Goal: Book appointment/travel/reservation

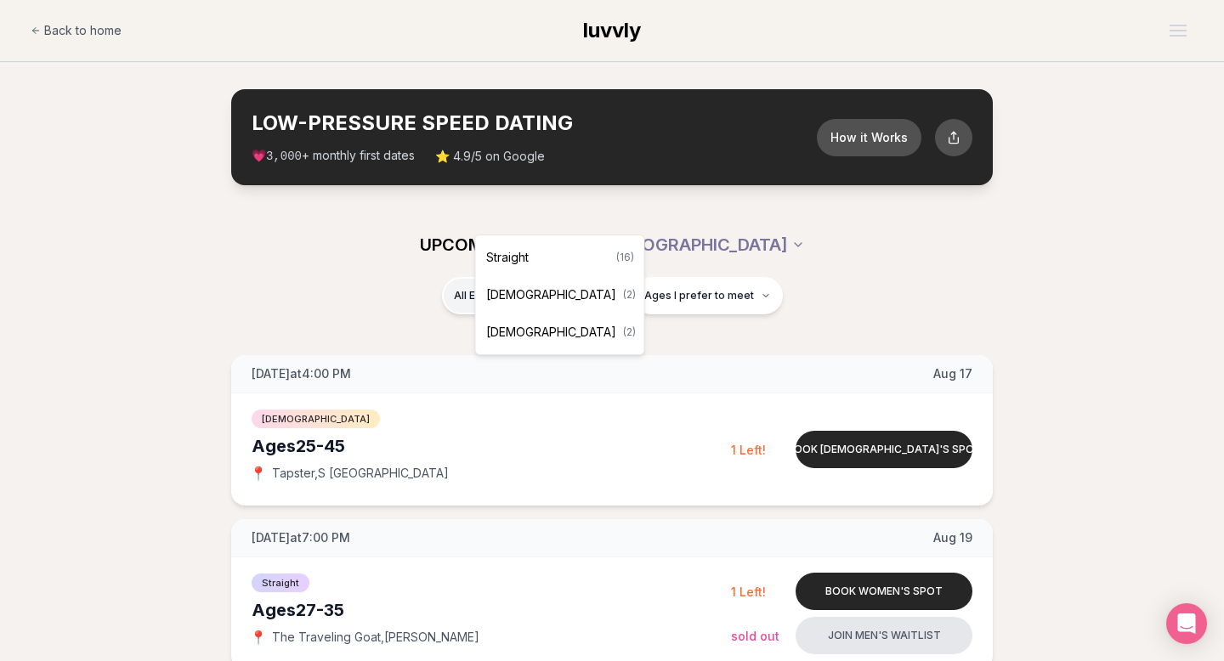
click at [532, 298] on div "[DEMOGRAPHIC_DATA] ( 2 )" at bounding box center [559, 294] width 161 height 37
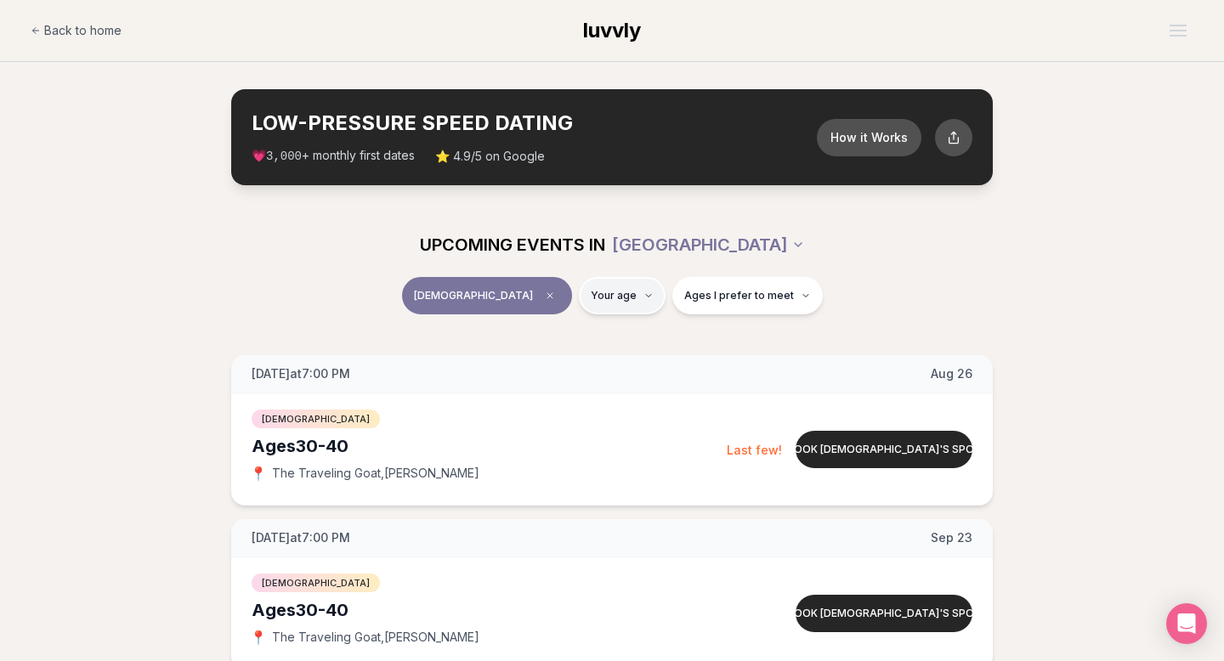
click at [618, 211] on html "Back to home luvvly LOW-PRESSURE SPEED DATING How it Works 💗 3,000 + monthly fi…" at bounding box center [612, 571] width 1224 height 1142
click at [614, 248] on input "number" at bounding box center [610, 263] width 114 height 34
click at [558, 207] on html "Back to home luvvly LOW-PRESSURE SPEED DATING How it Works 💗 3,000 + monthly fi…" at bounding box center [612, 571] width 1224 height 1142
click at [560, 286] on span "Clear event type filter" at bounding box center [550, 296] width 20 height 20
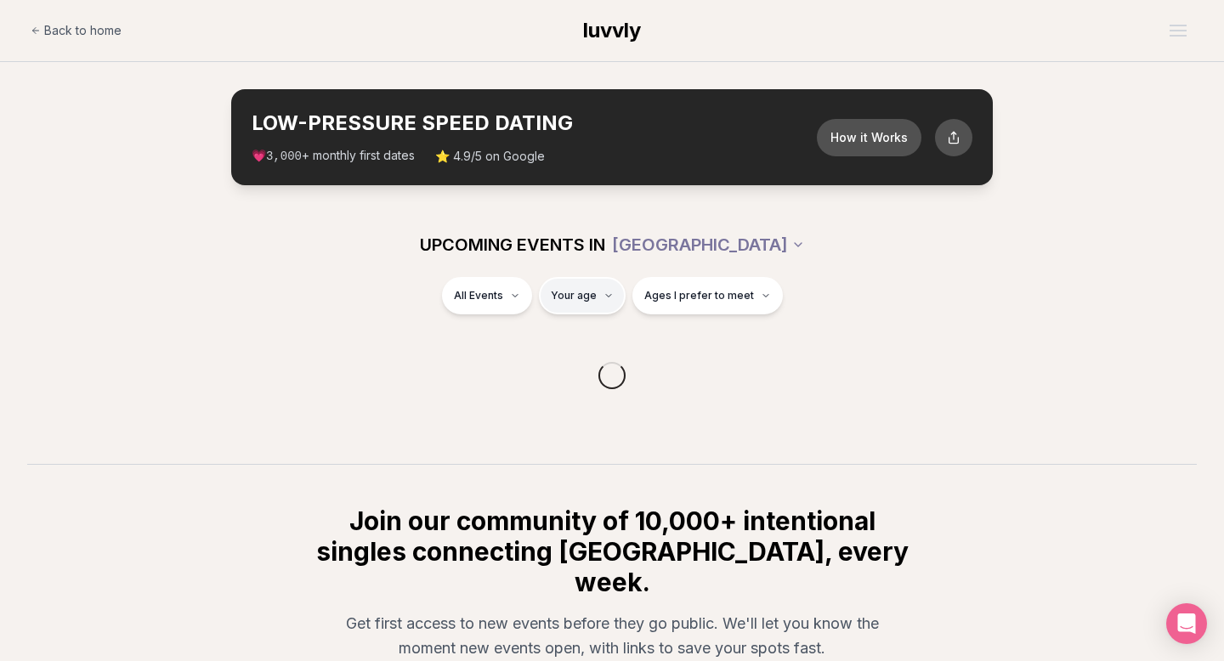
click at [585, 210] on html "Back to home luvvly LOW-PRESSURE SPEED DATING How it Works 💗 3,000 + monthly fi…" at bounding box center [612, 444] width 1224 height 889
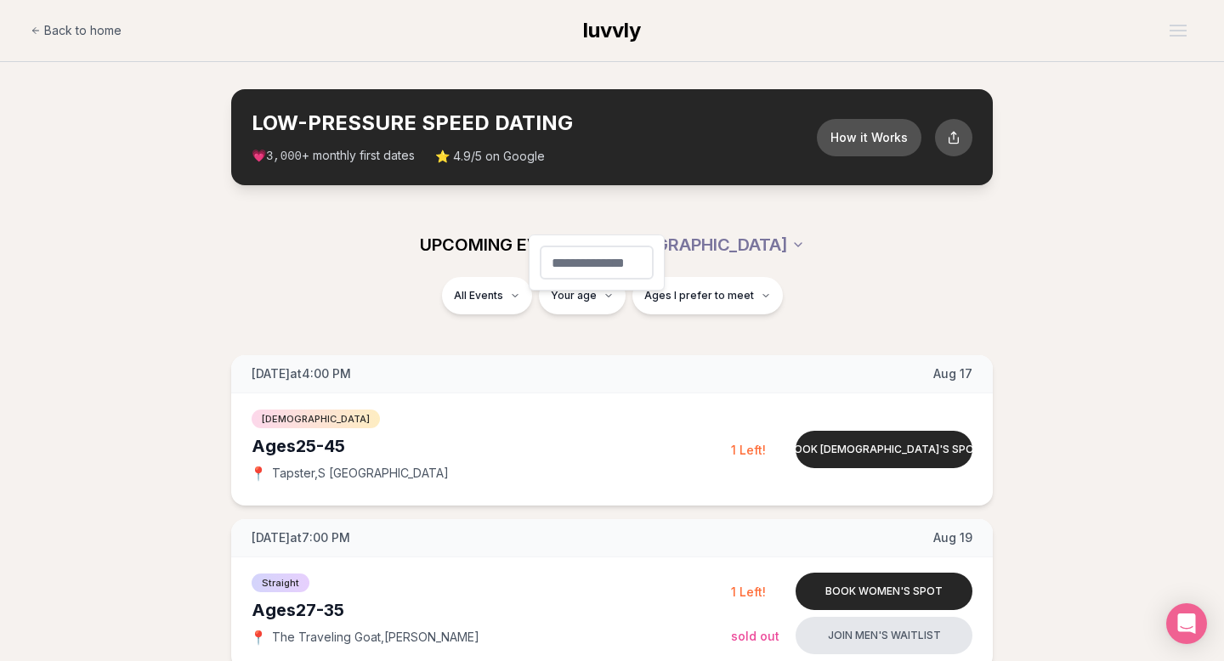
click at [608, 250] on input "number" at bounding box center [597, 263] width 114 height 34
click at [682, 277] on button "Ages I prefer to meet" at bounding box center [707, 295] width 150 height 37
type input "**"
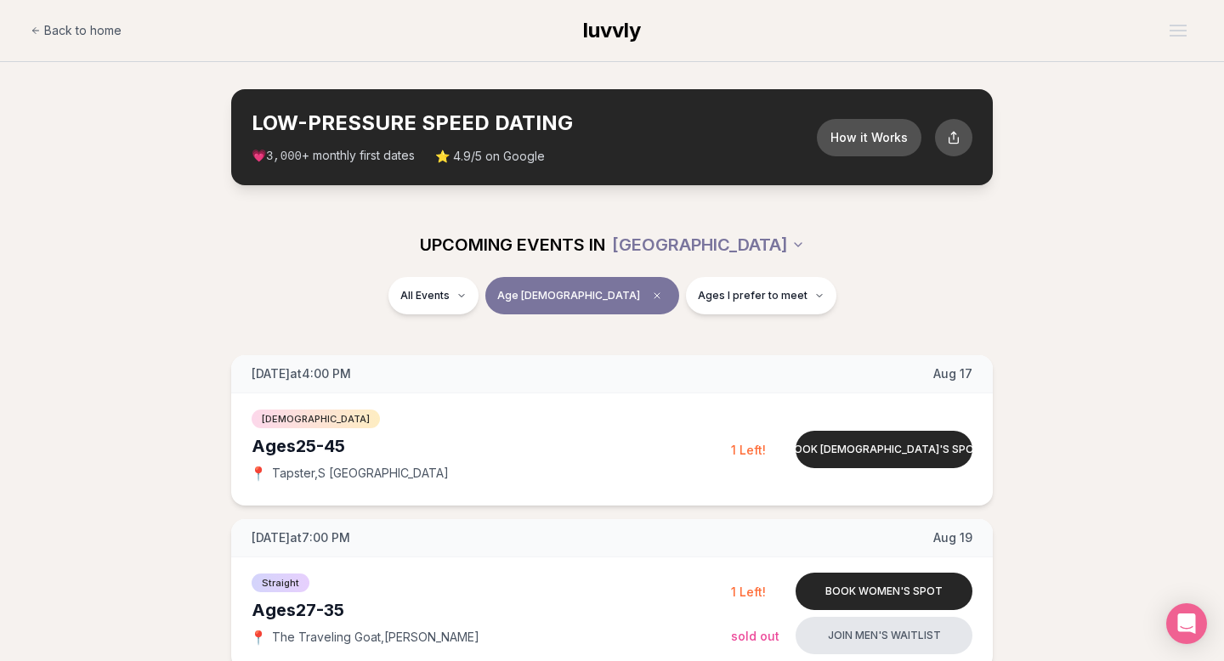
click at [791, 277] on div "All Events Age [DEMOGRAPHIC_DATA] Ages I prefer to meet" at bounding box center [612, 299] width 952 height 44
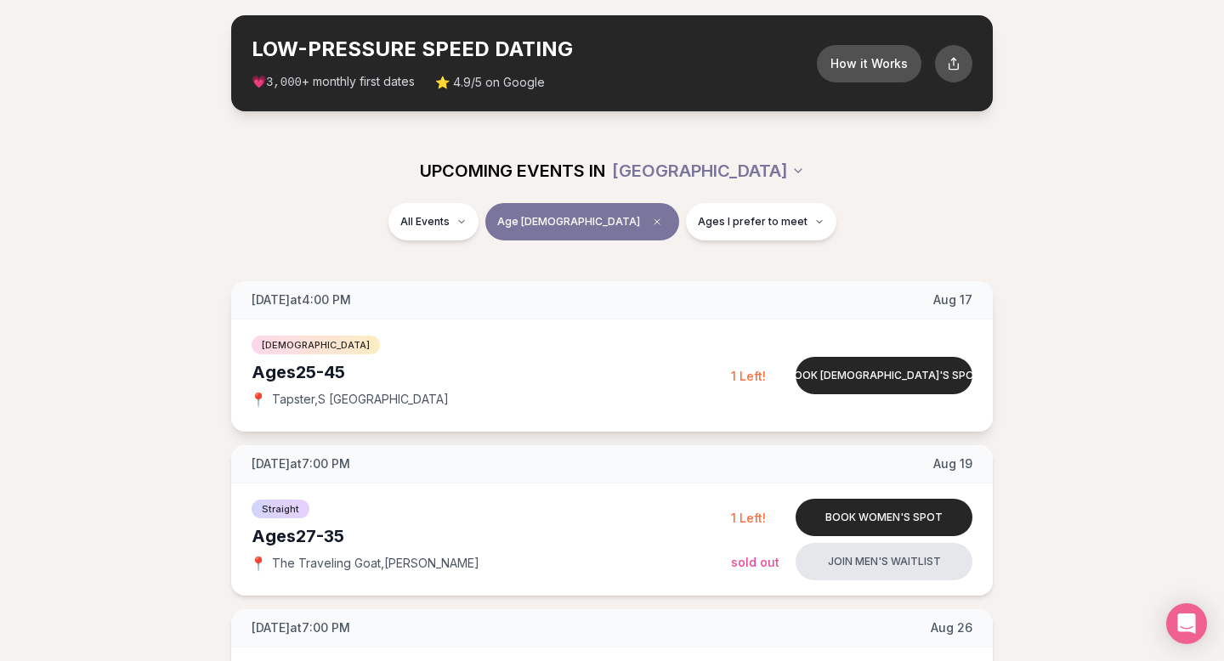
scroll to position [71, 0]
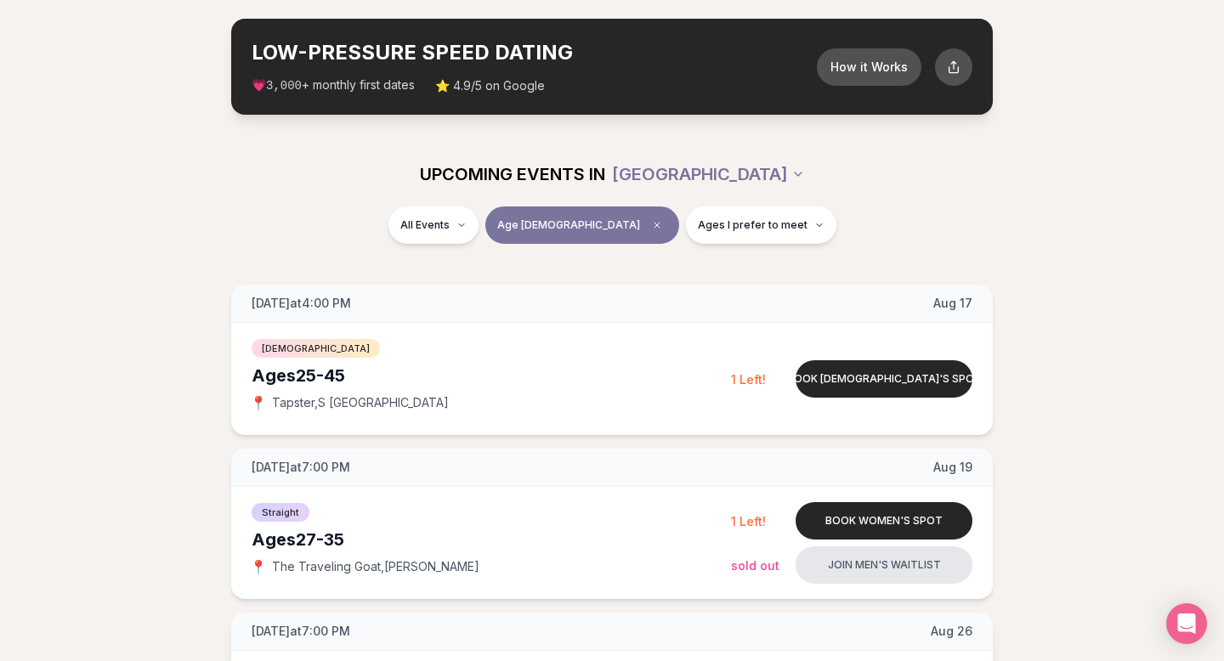
click at [615, 206] on button "Age [DEMOGRAPHIC_DATA]" at bounding box center [582, 224] width 194 height 37
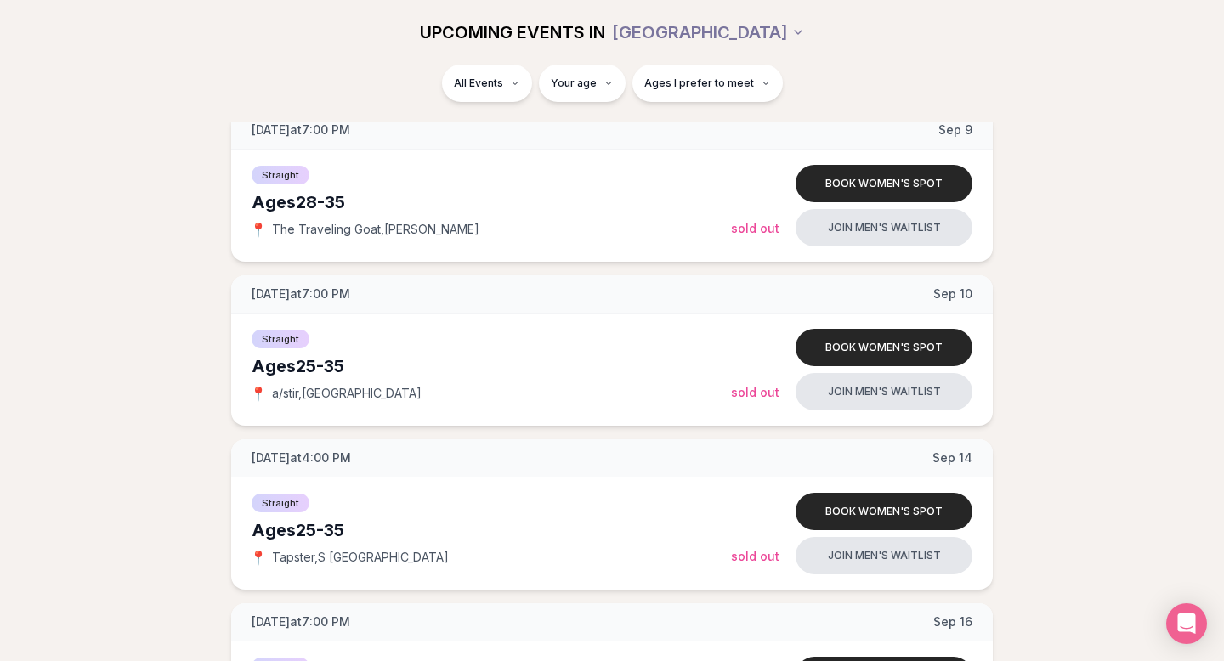
scroll to position [1996, 0]
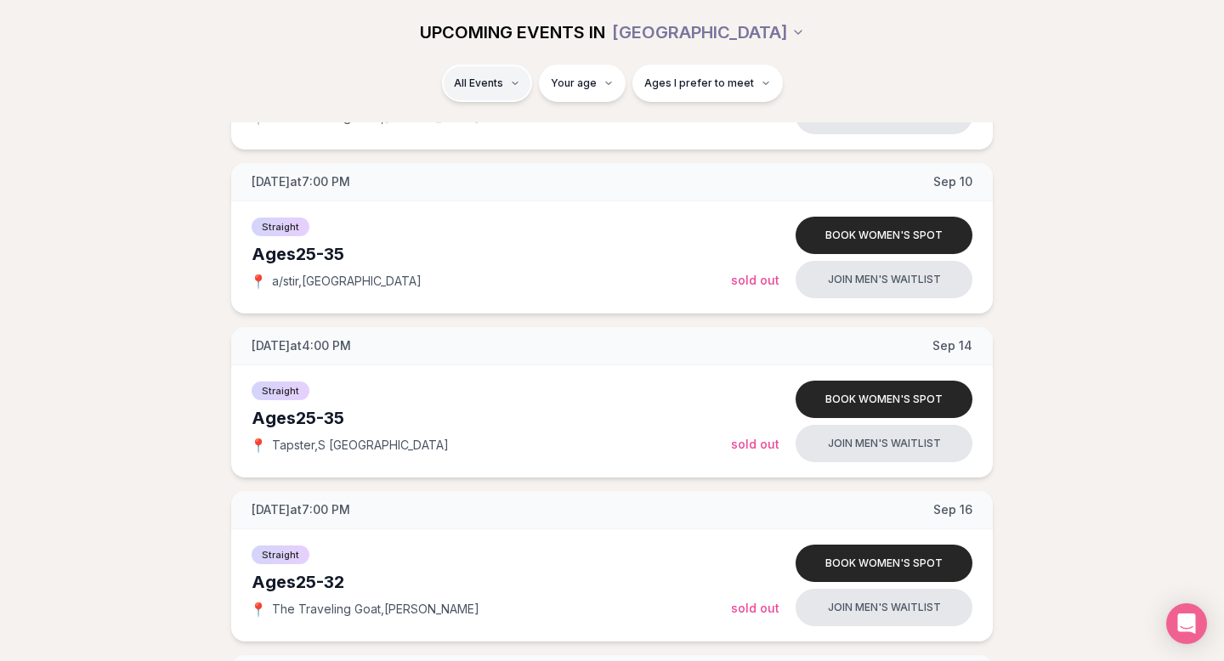
click at [543, 68] on html "Back to home luvvly LOW-PRESSURE SPEED DATING How it Works 💗 3,000 + monthly fi…" at bounding box center [612, 51] width 1224 height 4094
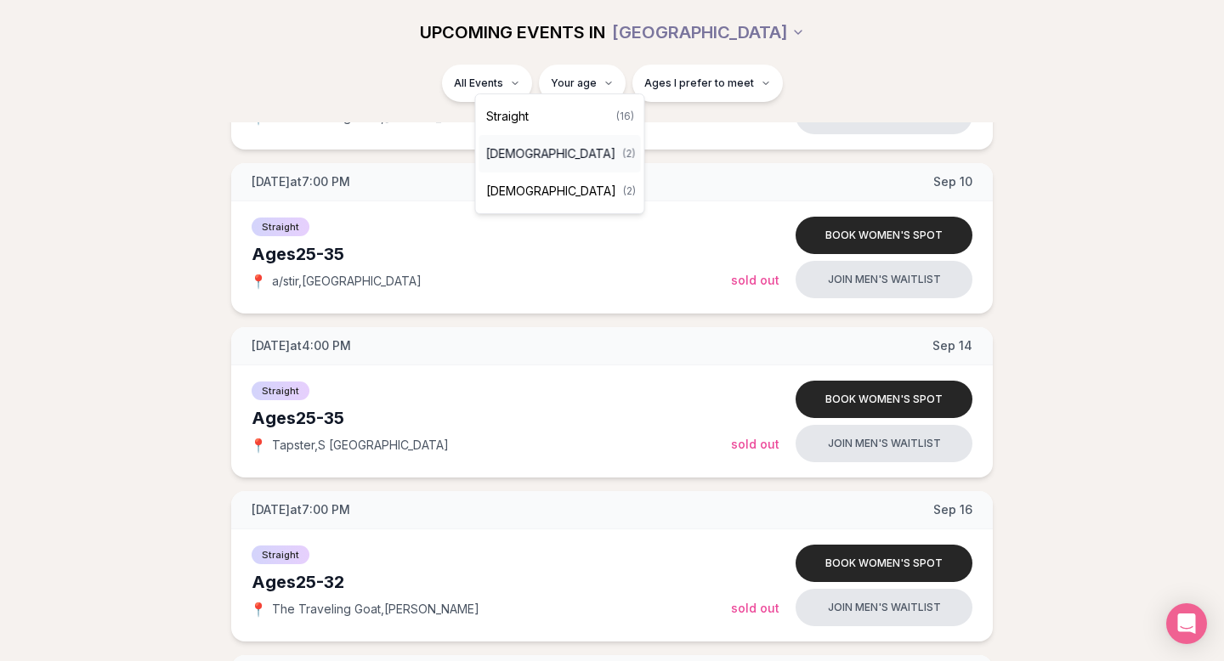
click at [512, 160] on div "[DEMOGRAPHIC_DATA] ( 2 )" at bounding box center [559, 153] width 161 height 37
